Goal: Information Seeking & Learning: Compare options

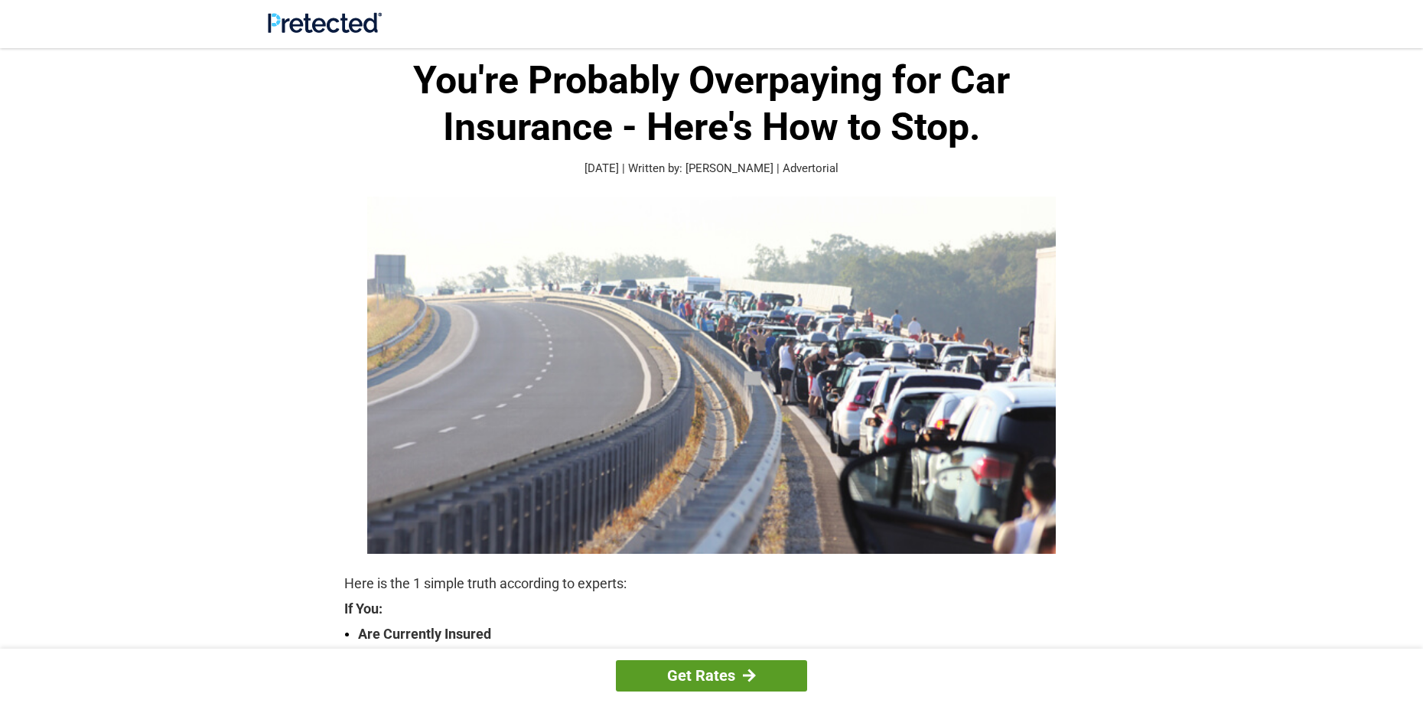
click at [759, 673] on link "Get Rates" at bounding box center [711, 675] width 191 height 31
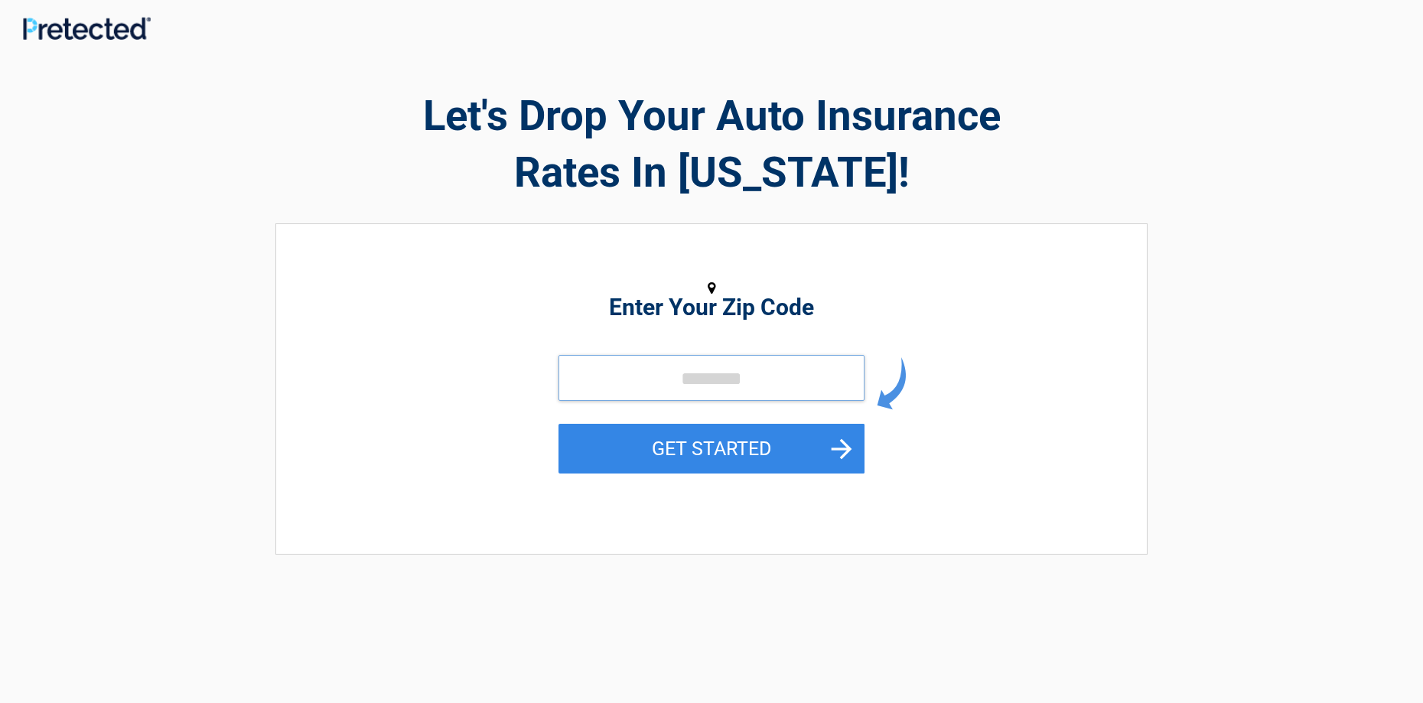
click at [620, 367] on input "tel" at bounding box center [712, 378] width 306 height 46
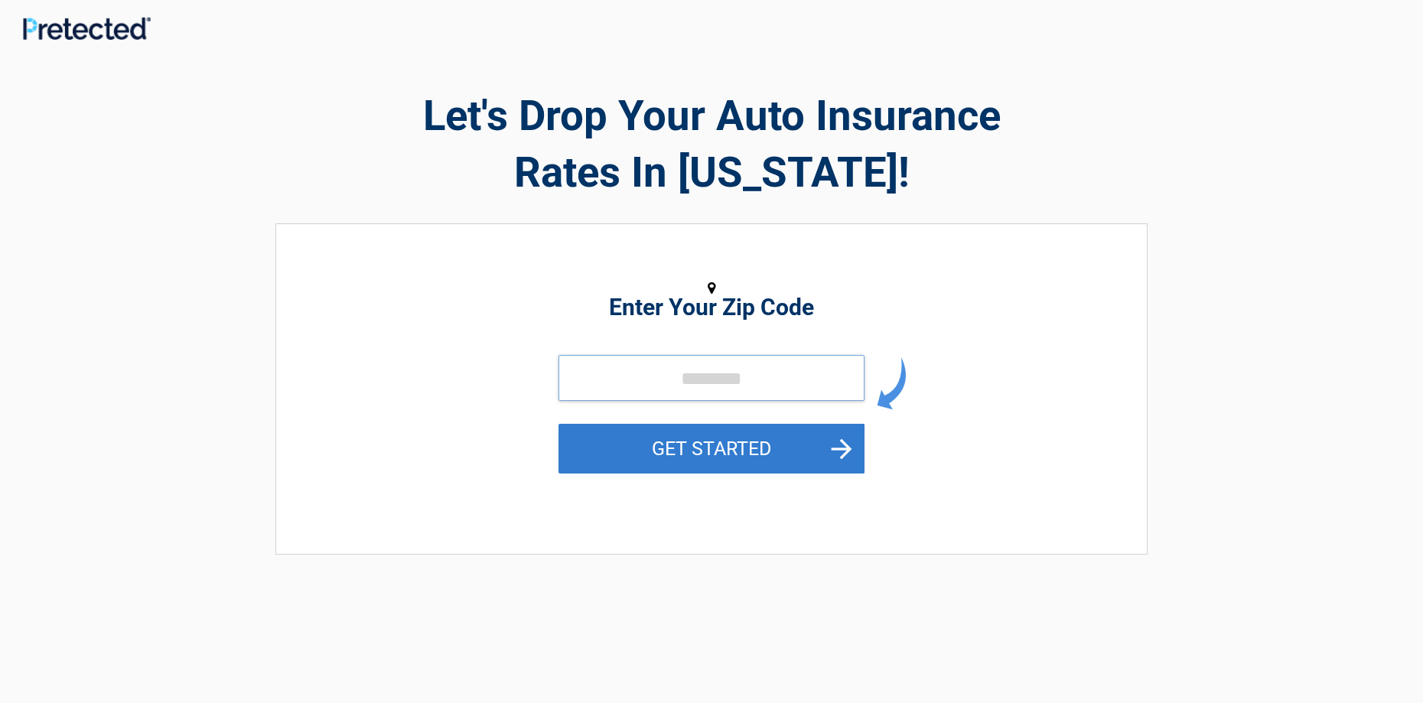
type input "*****"
click at [669, 448] on button "GET STARTED" at bounding box center [712, 449] width 306 height 50
